Goal: Check status: Check status

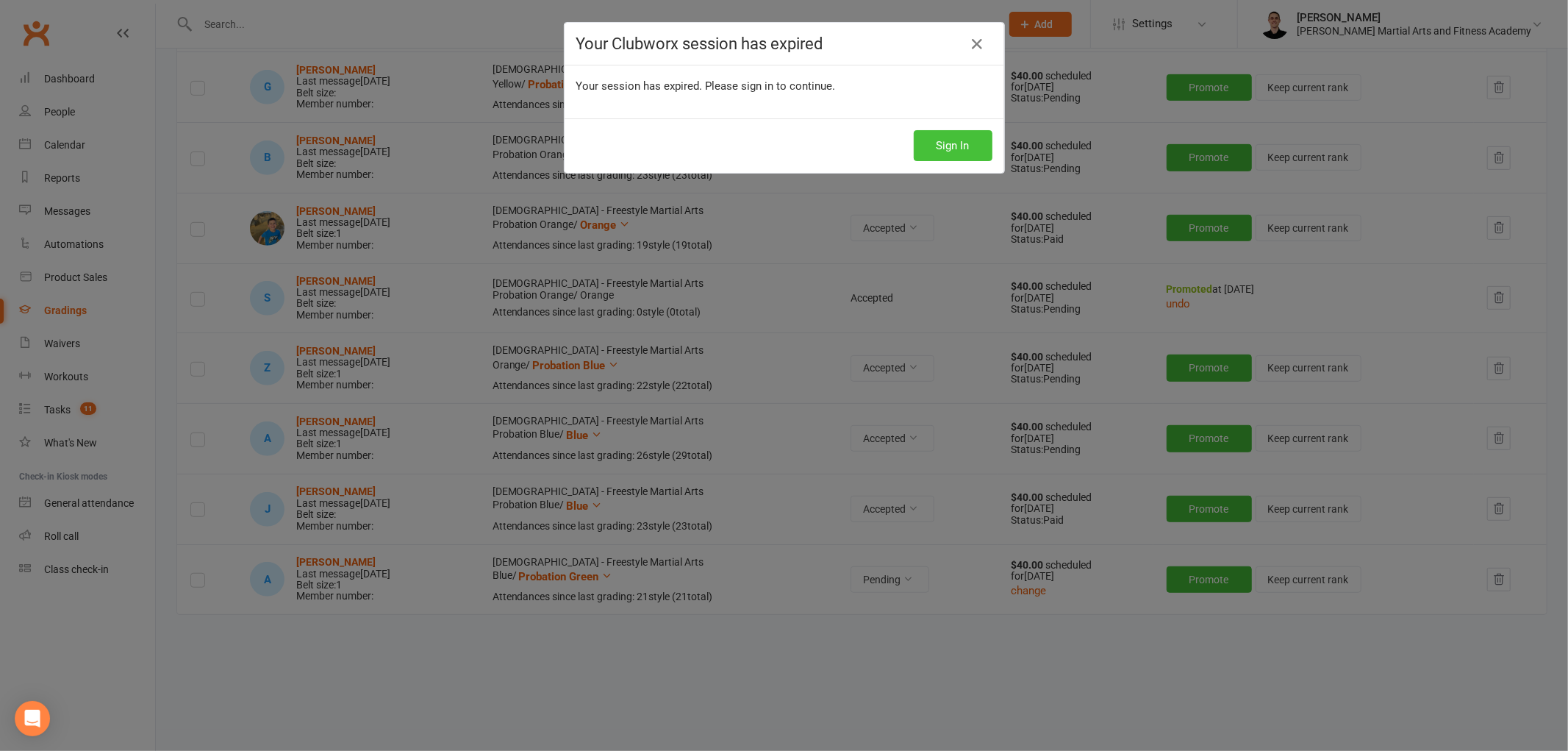
click at [933, 149] on button "Sign In" at bounding box center [953, 145] width 79 height 31
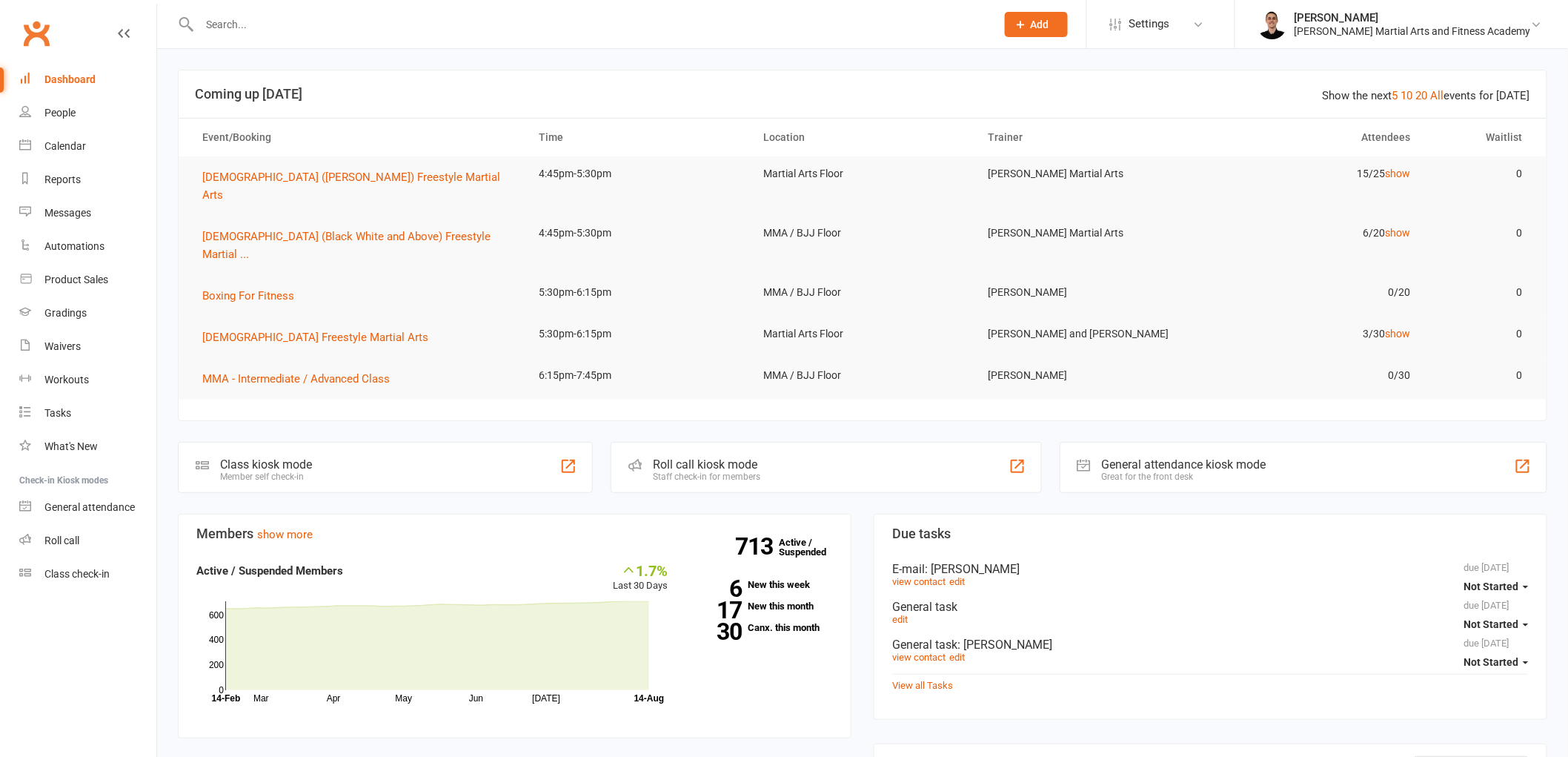
click at [425, 32] on input "text" at bounding box center [590, 24] width 791 height 20
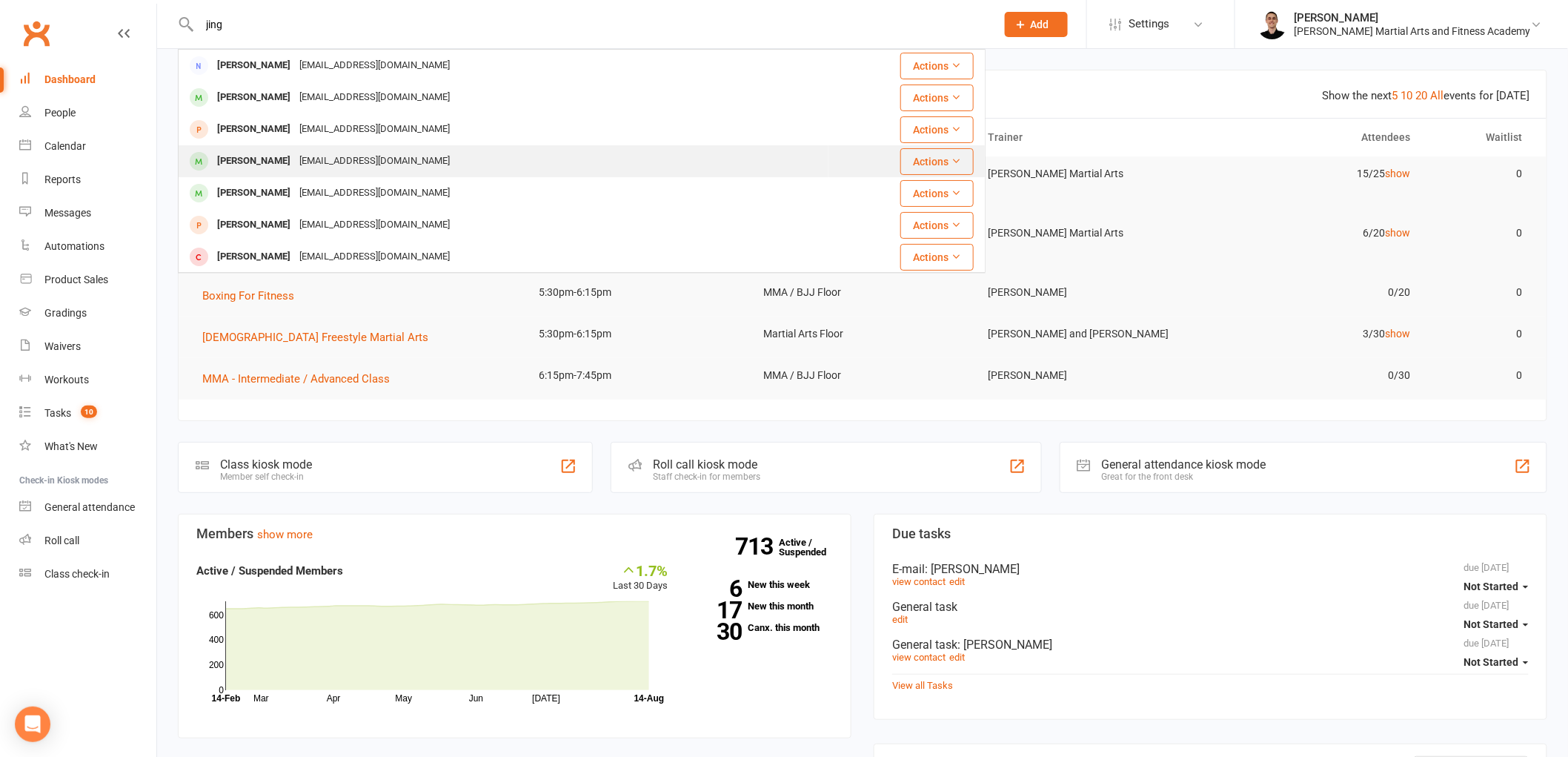
type input "jing"
click at [295, 165] on div "bfk9987@hotmail.com" at bounding box center [375, 161] width 160 height 21
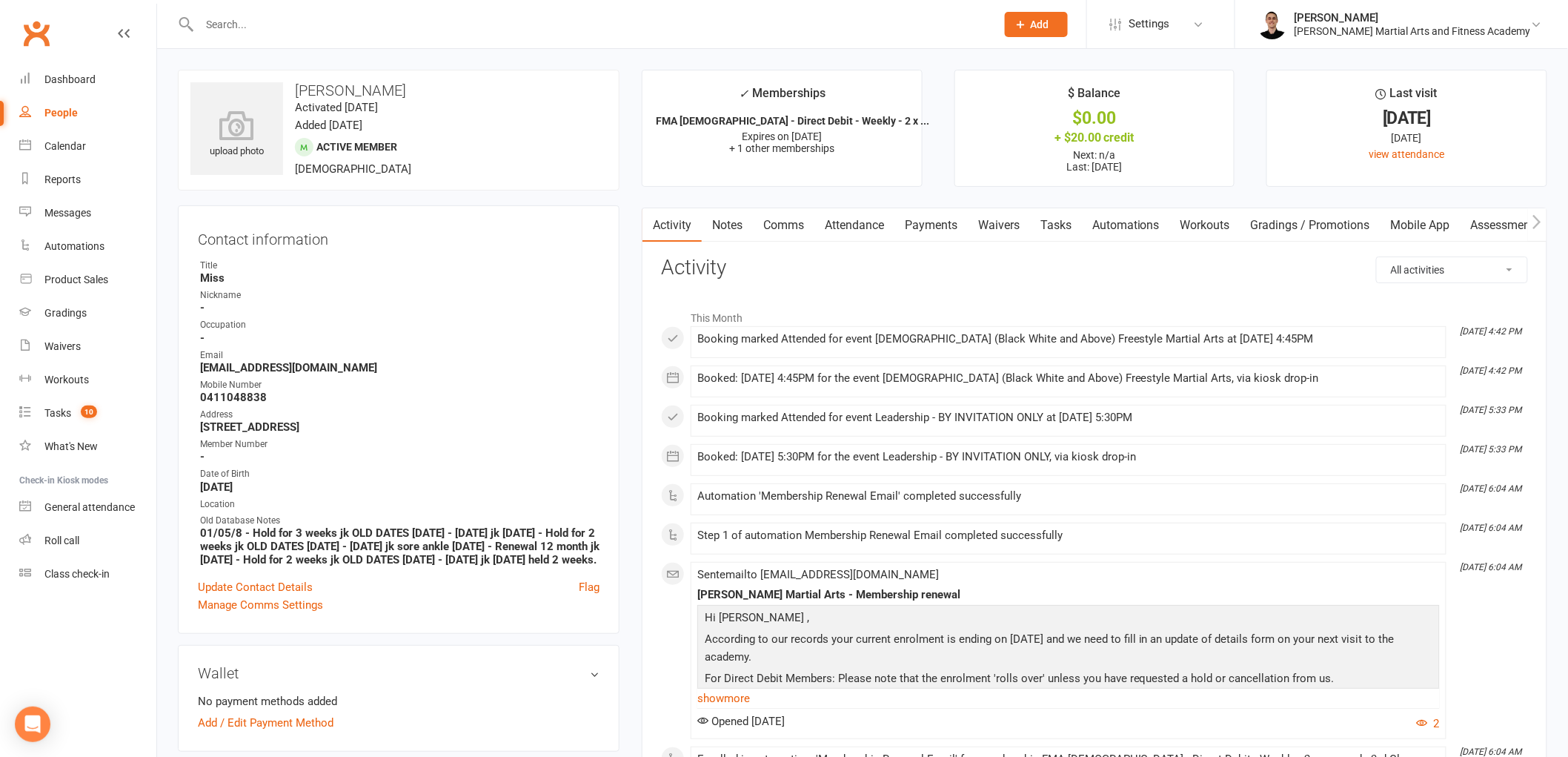
click at [931, 231] on link "Payments" at bounding box center [931, 225] width 73 height 34
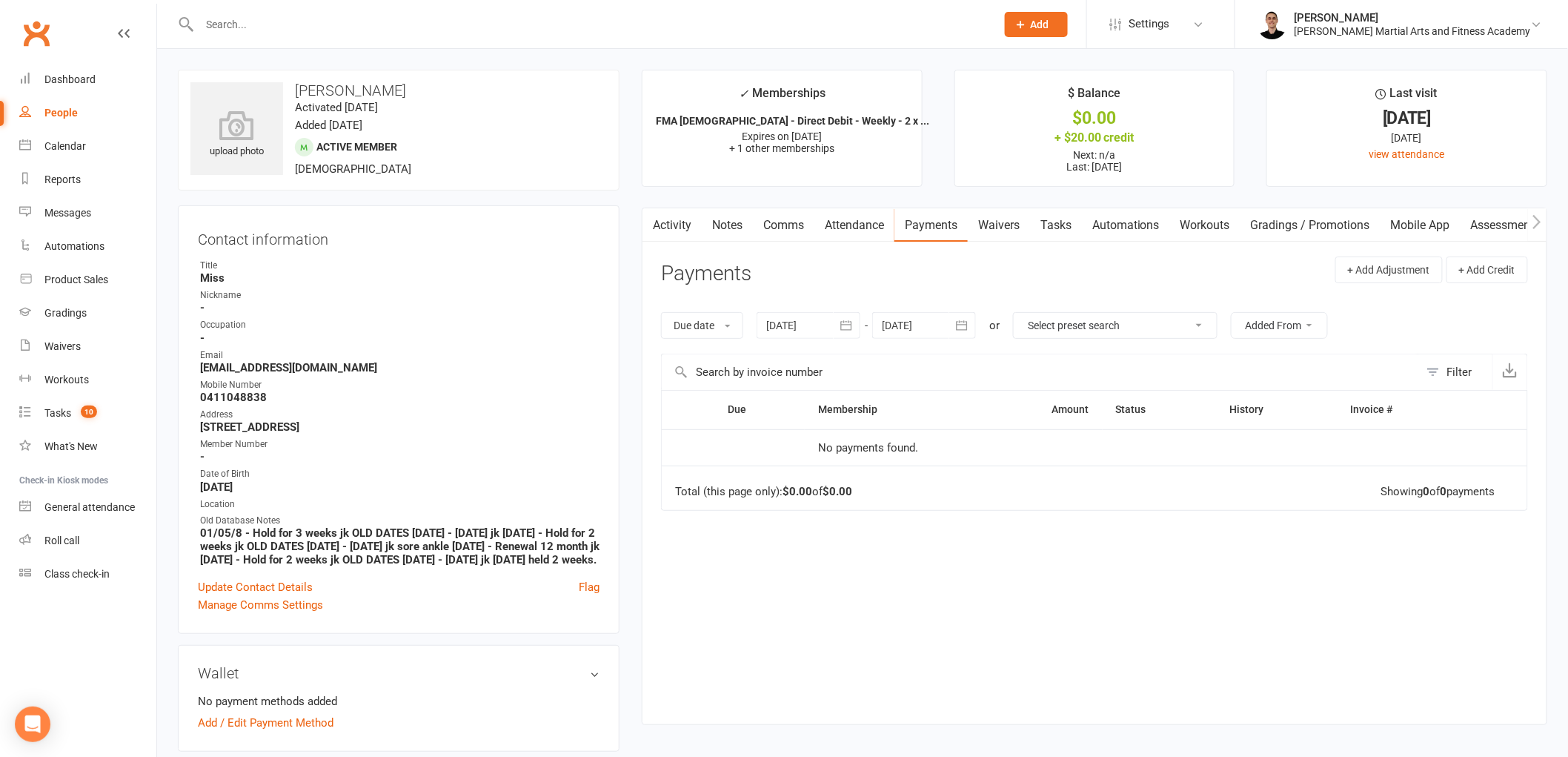
click at [810, 334] on div at bounding box center [808, 325] width 104 height 26
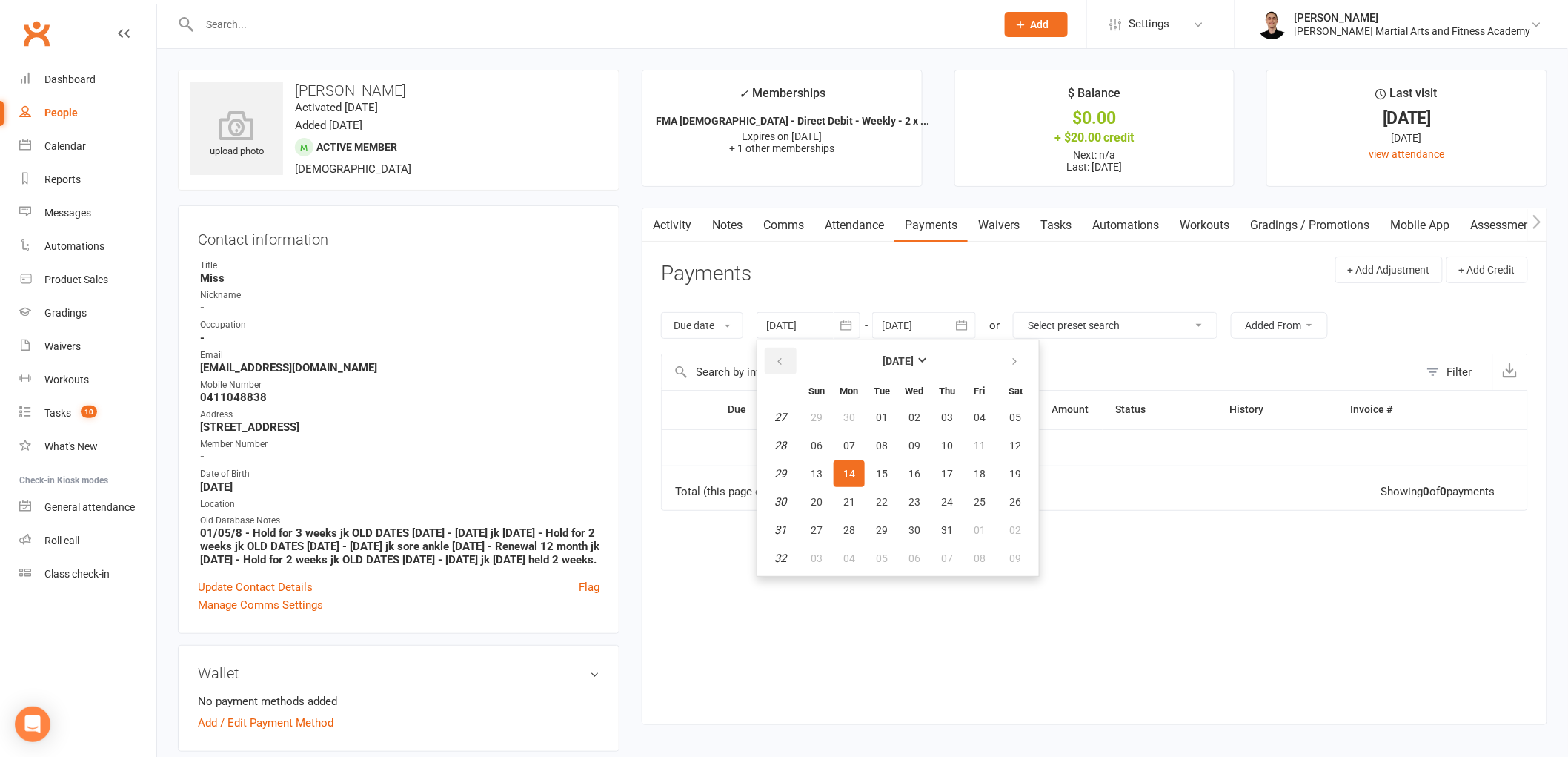
click at [785, 361] on icon "button" at bounding box center [779, 362] width 11 height 12
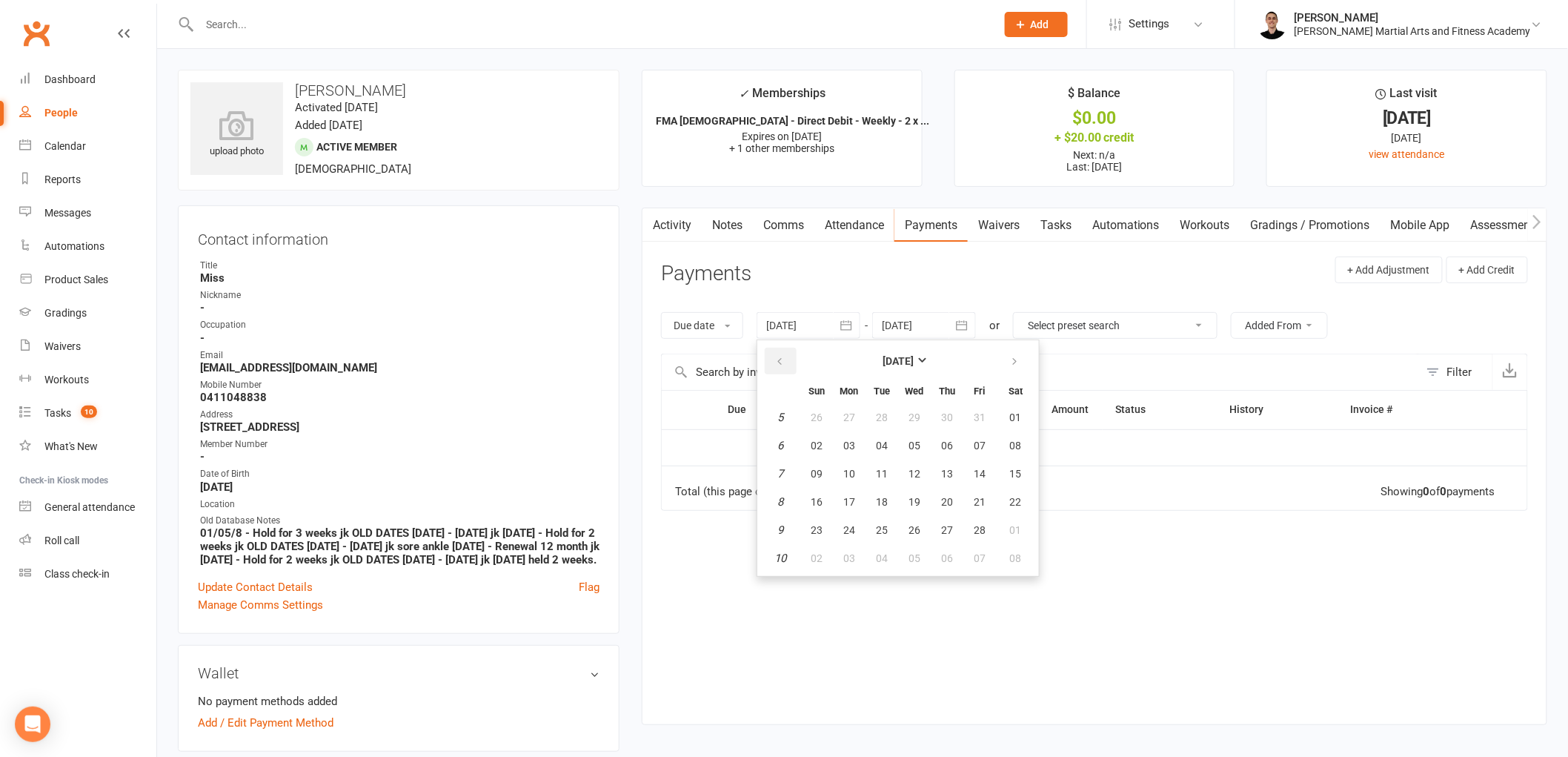
click at [785, 361] on icon "button" at bounding box center [779, 362] width 11 height 12
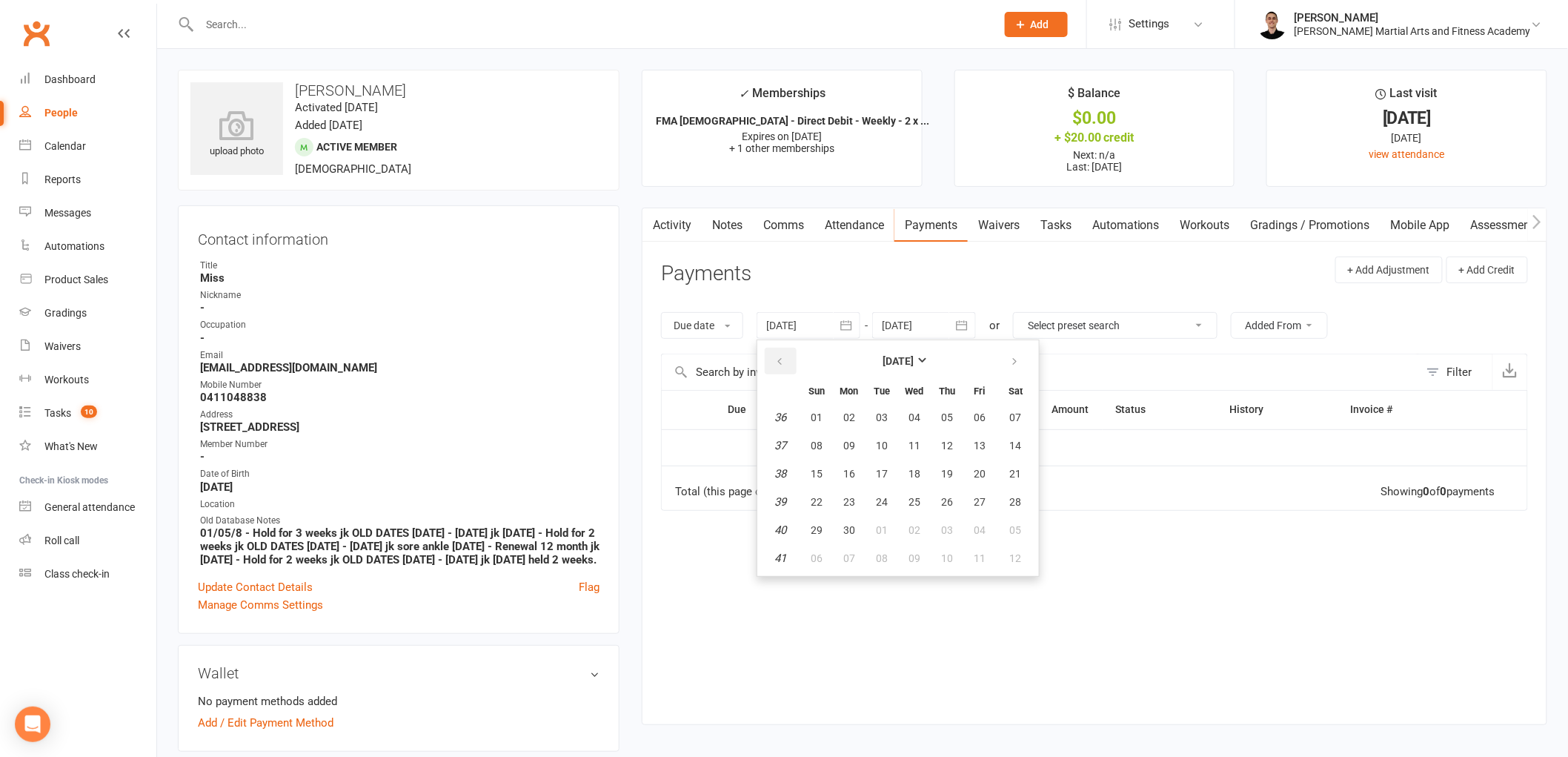
click at [785, 361] on icon "button" at bounding box center [779, 362] width 11 height 12
click at [891, 488] on button "20" at bounding box center [882, 501] width 31 height 26
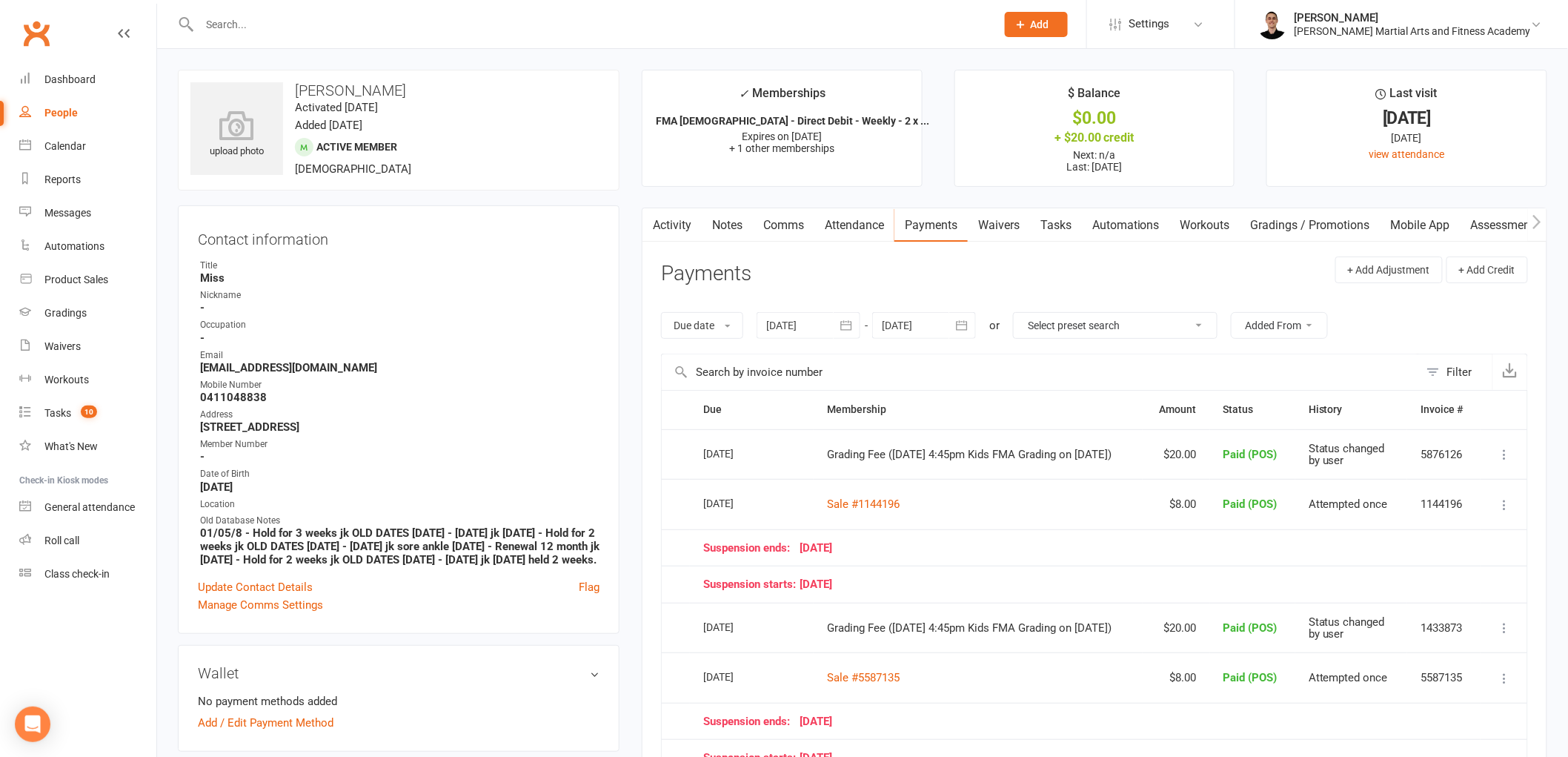
click at [823, 329] on div at bounding box center [808, 325] width 104 height 26
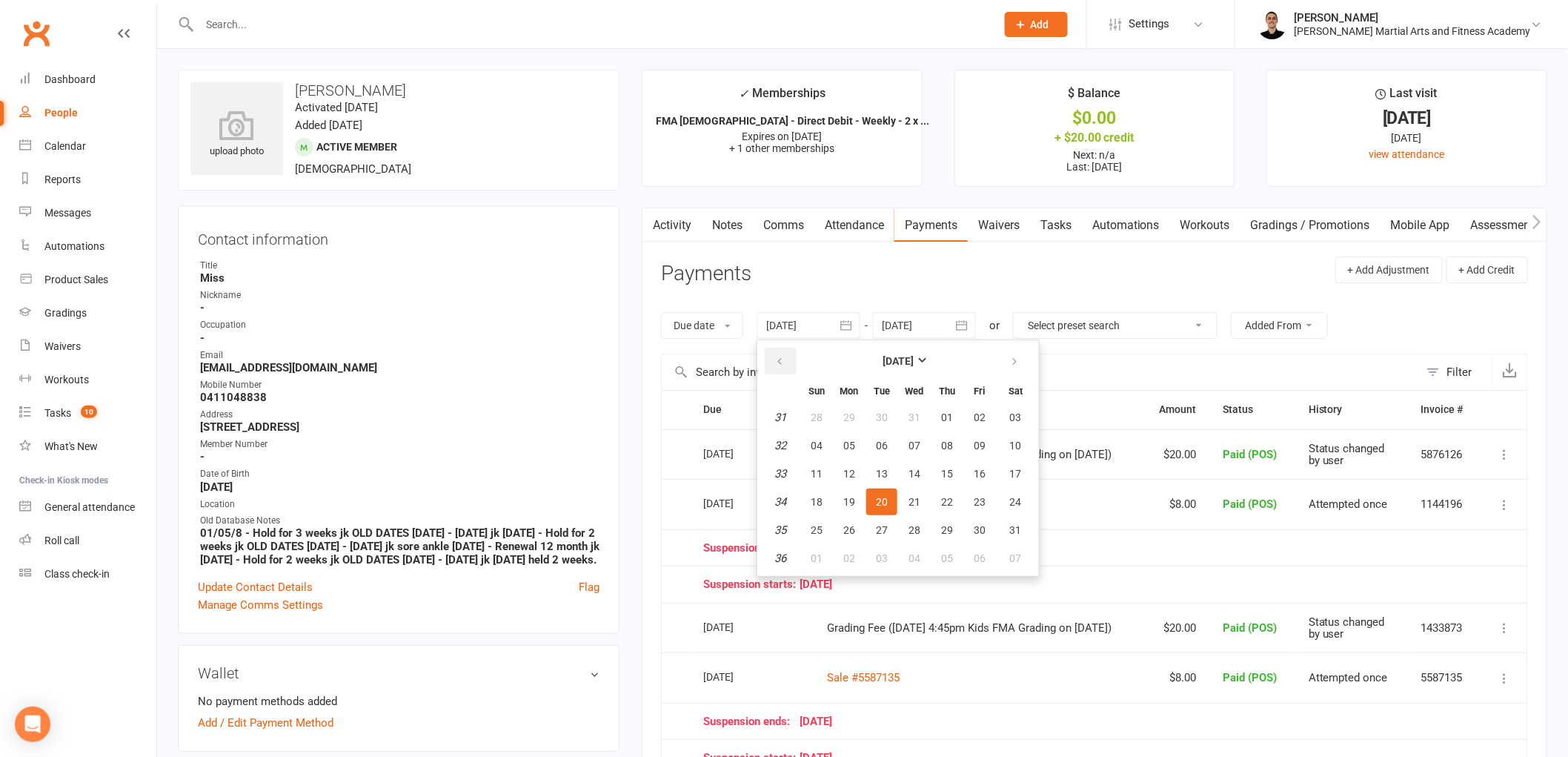
click at [787, 357] on button "button" at bounding box center [780, 360] width 32 height 26
click at [789, 354] on button "button" at bounding box center [780, 360] width 32 height 26
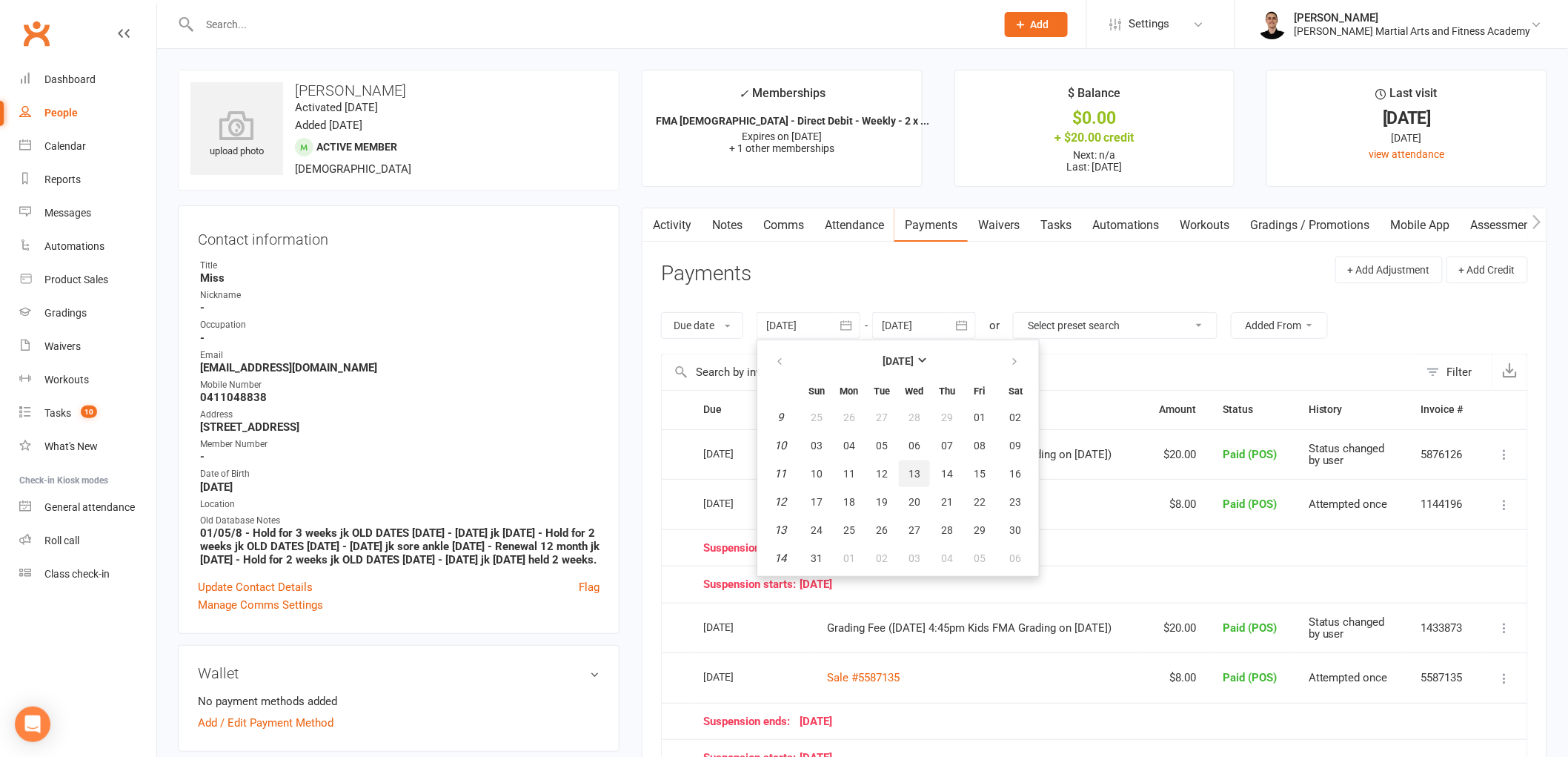
click at [913, 469] on span "13" at bounding box center [914, 474] width 12 height 12
type input "13 Mar 2024"
